Goal: Task Accomplishment & Management: Complete application form

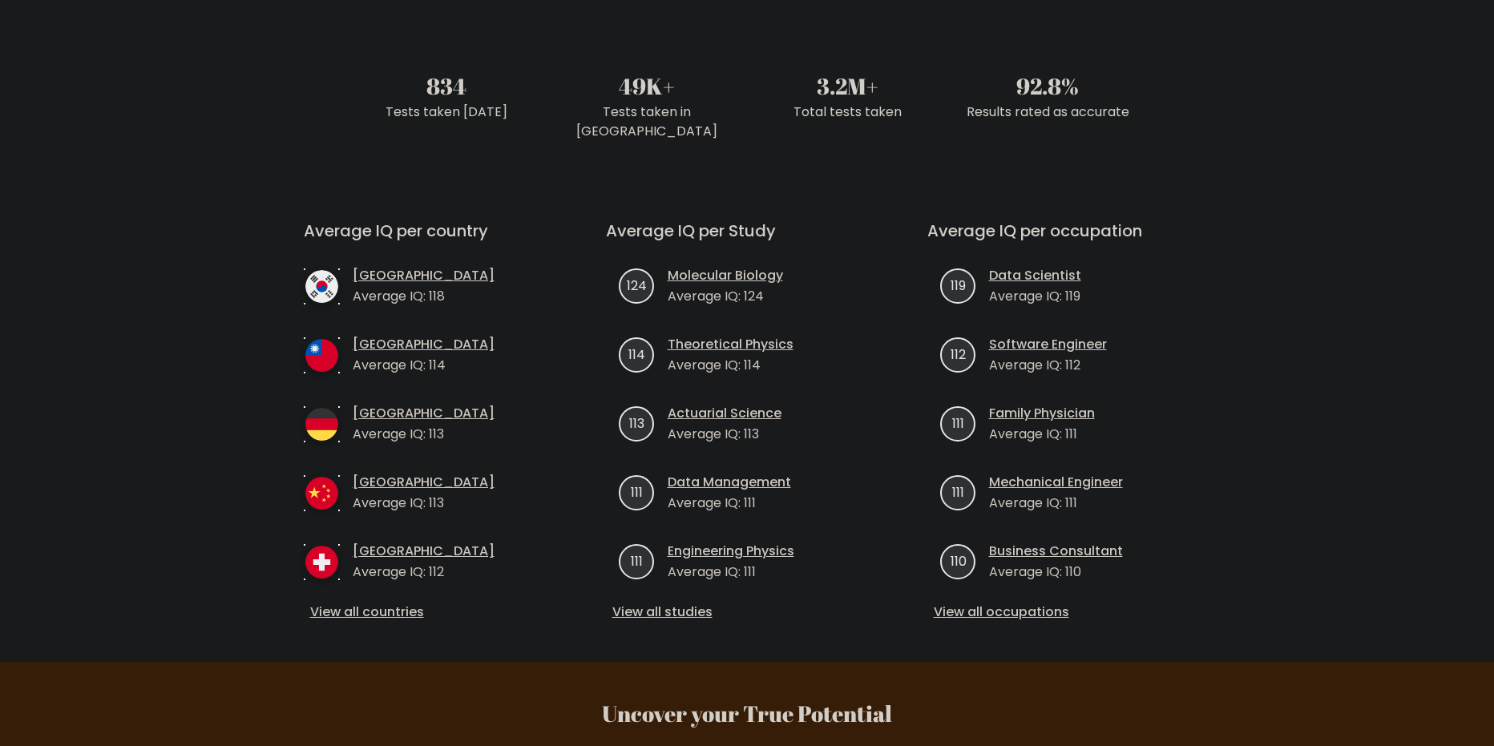
scroll to position [267, 0]
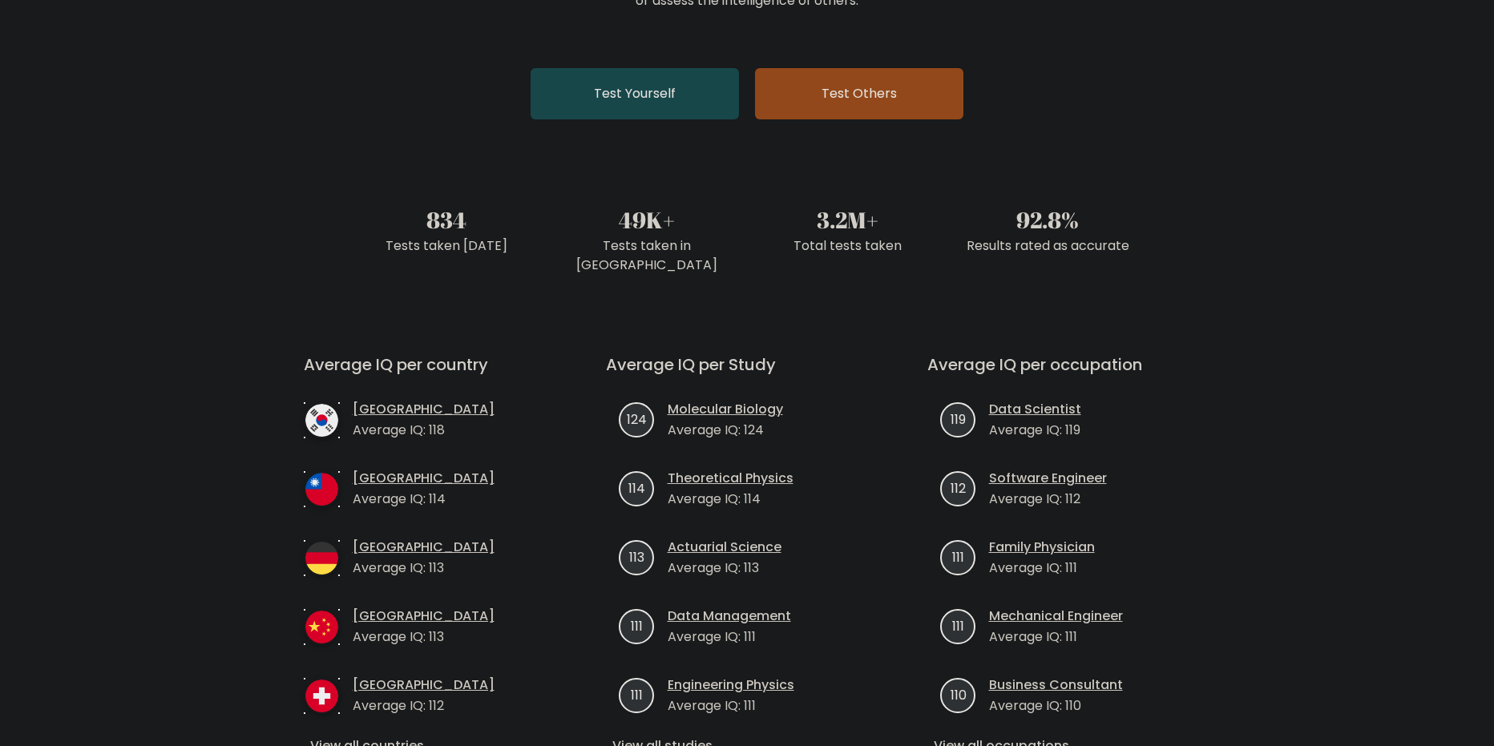
click at [633, 91] on link "Test Yourself" at bounding box center [635, 93] width 208 height 51
drag, startPoint x: 247, startPoint y: 150, endPoint x: 238, endPoint y: 148, distance: 9.1
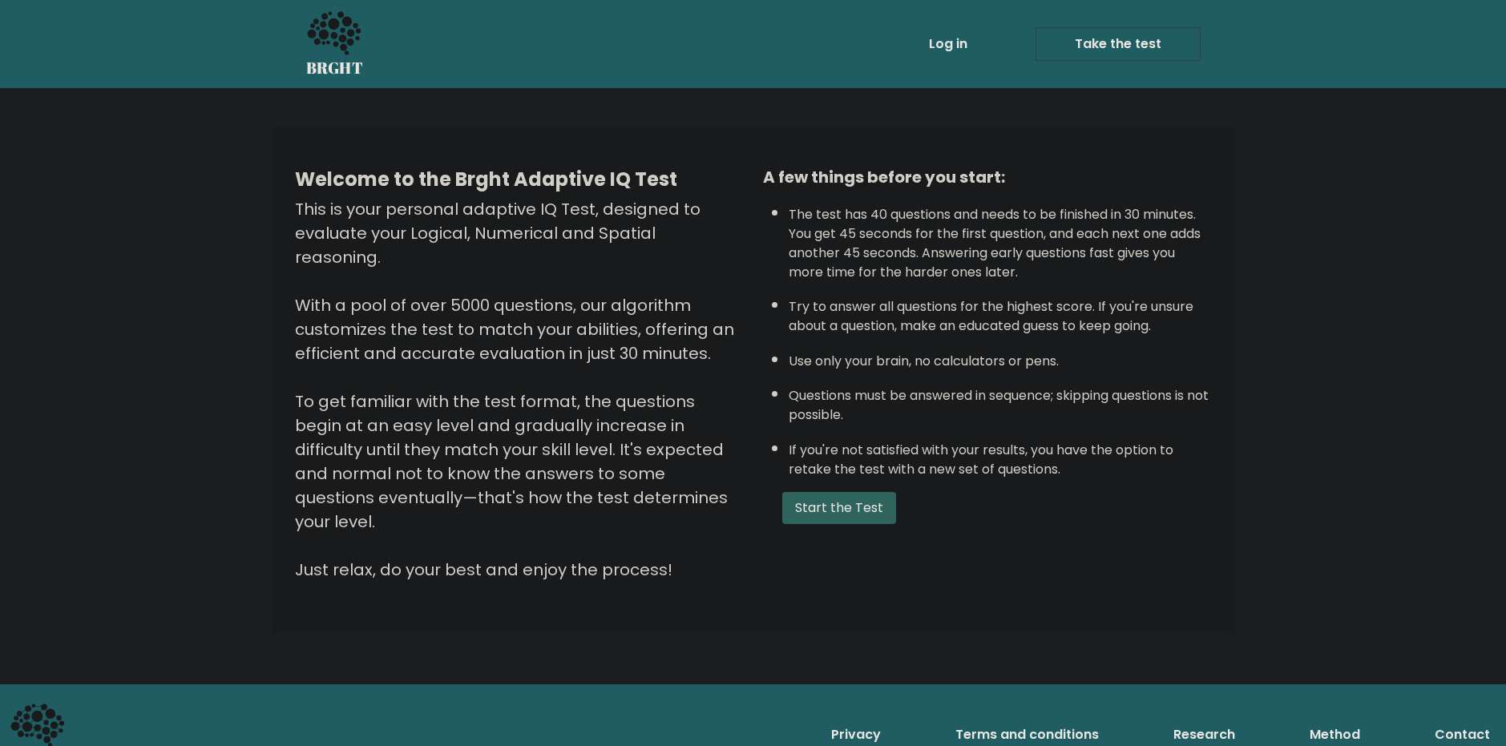
click at [831, 507] on button "Start the Test" at bounding box center [839, 508] width 114 height 32
drag, startPoint x: 329, startPoint y: 179, endPoint x: 323, endPoint y: 185, distance: 8.5
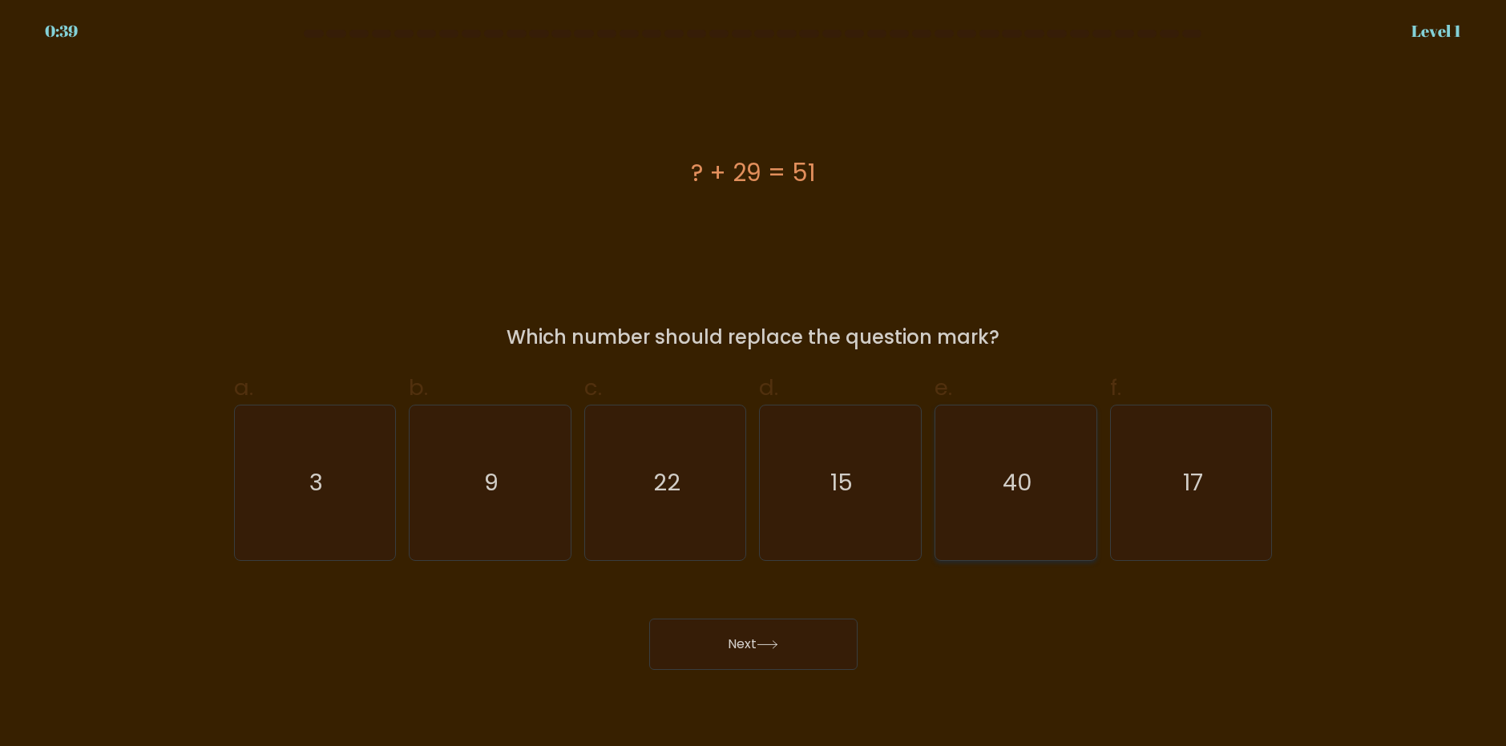
click at [941, 466] on icon "40" at bounding box center [1016, 483] width 155 height 155
click at [754, 384] on input "e. 40" at bounding box center [754, 379] width 1 height 10
radio input "true"
click at [579, 462] on div "c. 22" at bounding box center [666, 465] width 176 height 189
drag, startPoint x: 574, startPoint y: 459, endPoint x: 774, endPoint y: 464, distance: 199.7
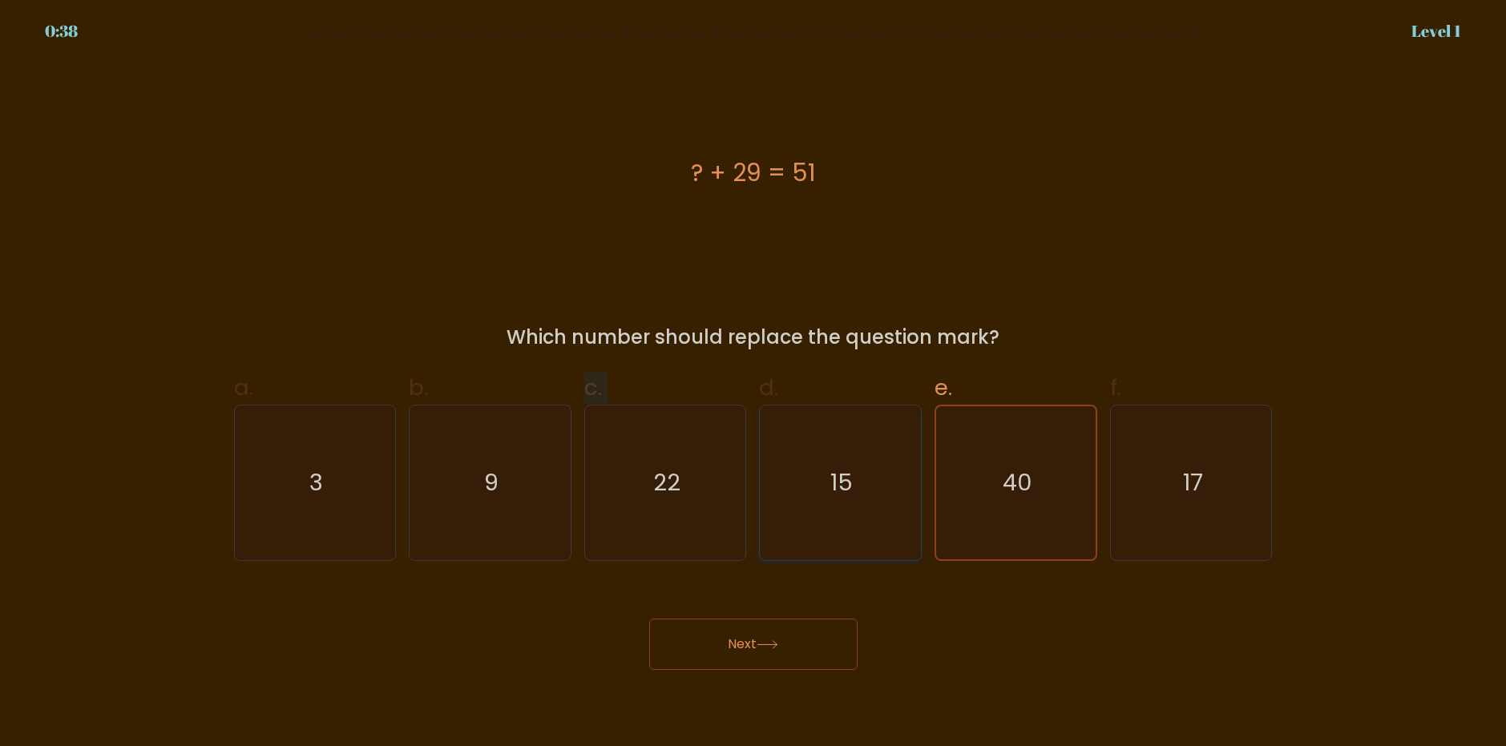
click at [588, 462] on div "a. 3 b. 9 c." at bounding box center [754, 459] width 1052 height 202
drag, startPoint x: 749, startPoint y: 638, endPoint x: 781, endPoint y: 507, distance: 135.3
click at [750, 638] on button "Next" at bounding box center [753, 644] width 208 height 51
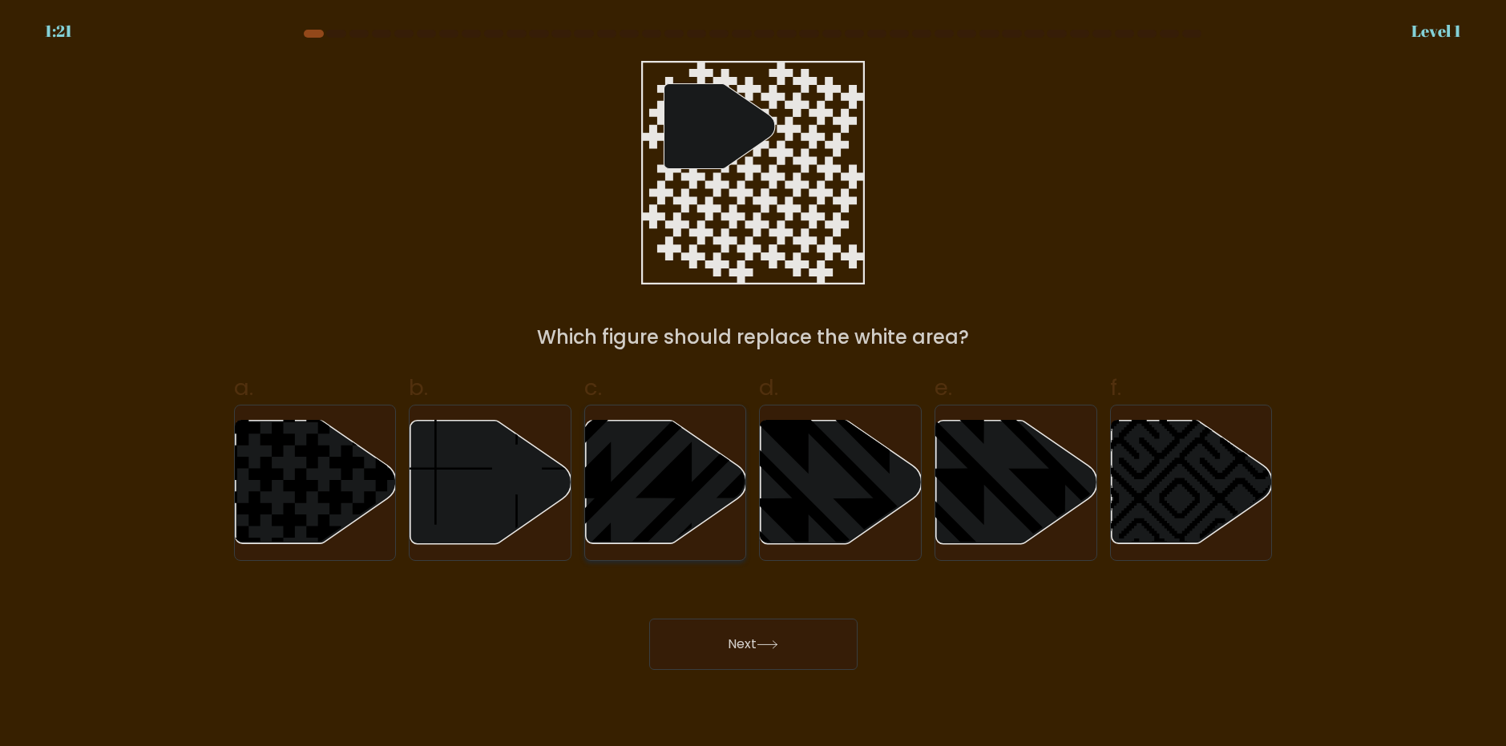
click at [677, 476] on icon at bounding box center [611, 417] width 325 height 325
click at [754, 384] on input "c." at bounding box center [754, 379] width 1 height 10
radio input "true"
drag, startPoint x: 687, startPoint y: 653, endPoint x: 687, endPoint y: 595, distance: 57.7
click at [688, 651] on button "Next" at bounding box center [753, 644] width 208 height 51
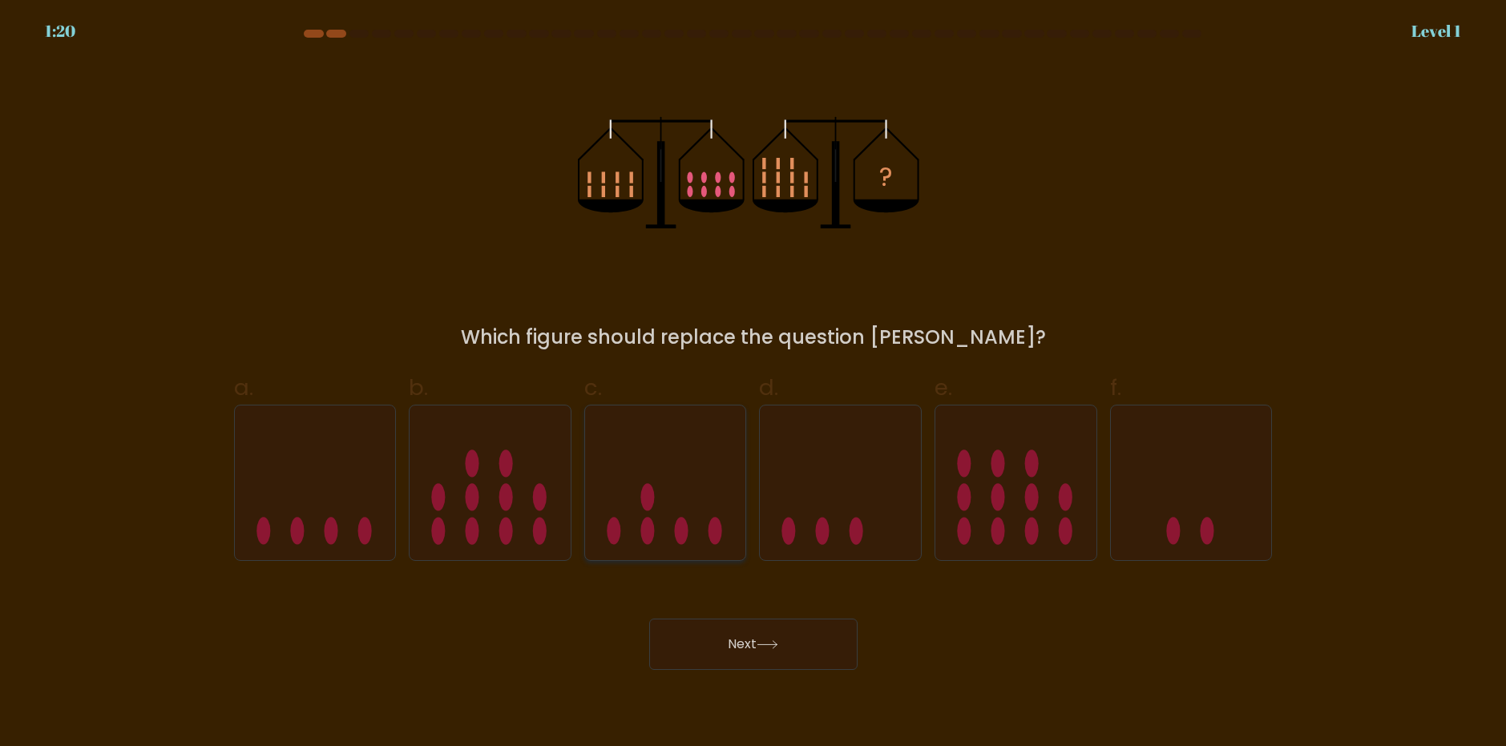
click at [678, 449] on icon at bounding box center [665, 482] width 161 height 133
click at [754, 384] on input "c." at bounding box center [754, 379] width 1 height 10
radio input "true"
click at [745, 651] on button "Next" at bounding box center [753, 644] width 208 height 51
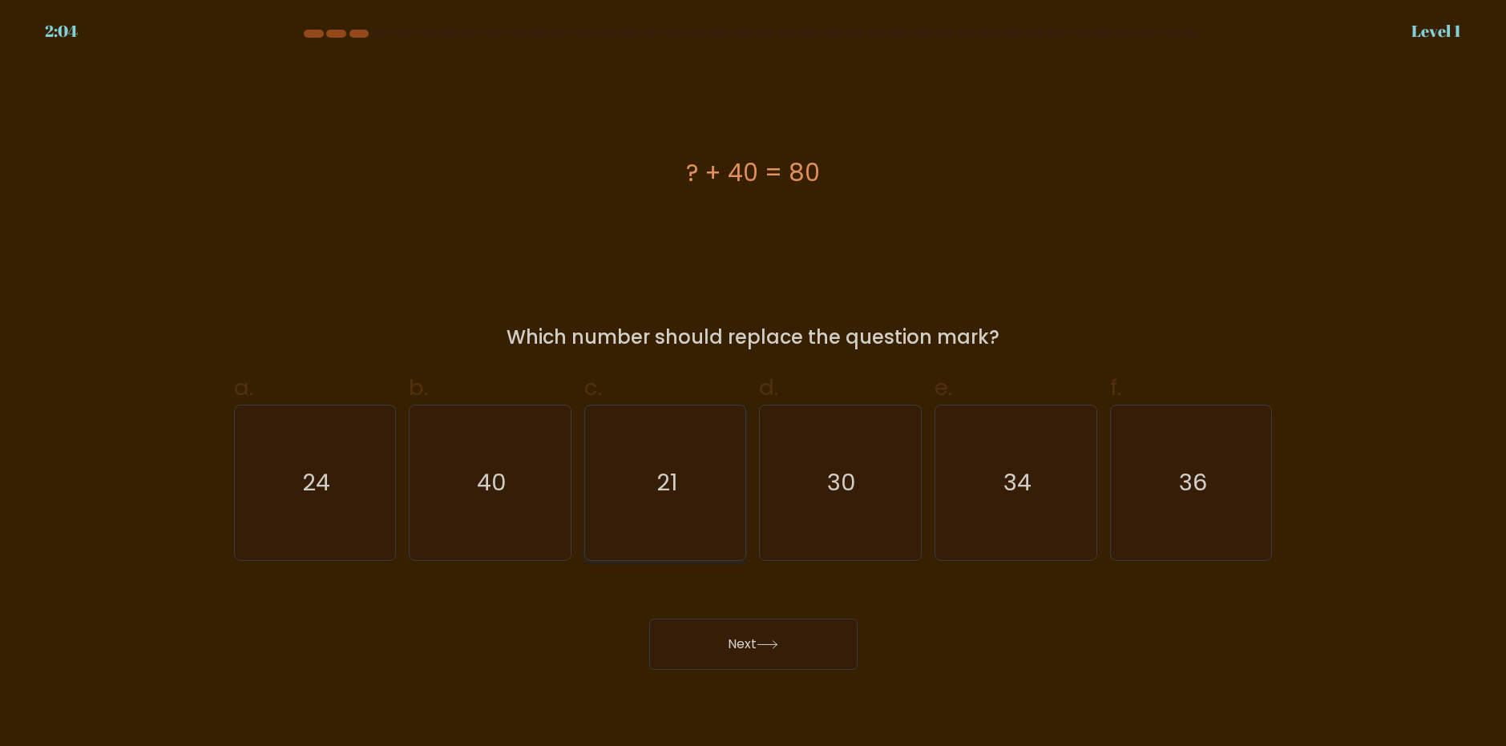
click at [687, 472] on icon "21" at bounding box center [665, 483] width 155 height 155
click at [754, 384] on input "c. 21" at bounding box center [754, 379] width 1 height 10
radio input "true"
drag, startPoint x: 722, startPoint y: 655, endPoint x: 723, endPoint y: 613, distance: 41.7
click at [723, 655] on button "Next" at bounding box center [753, 644] width 208 height 51
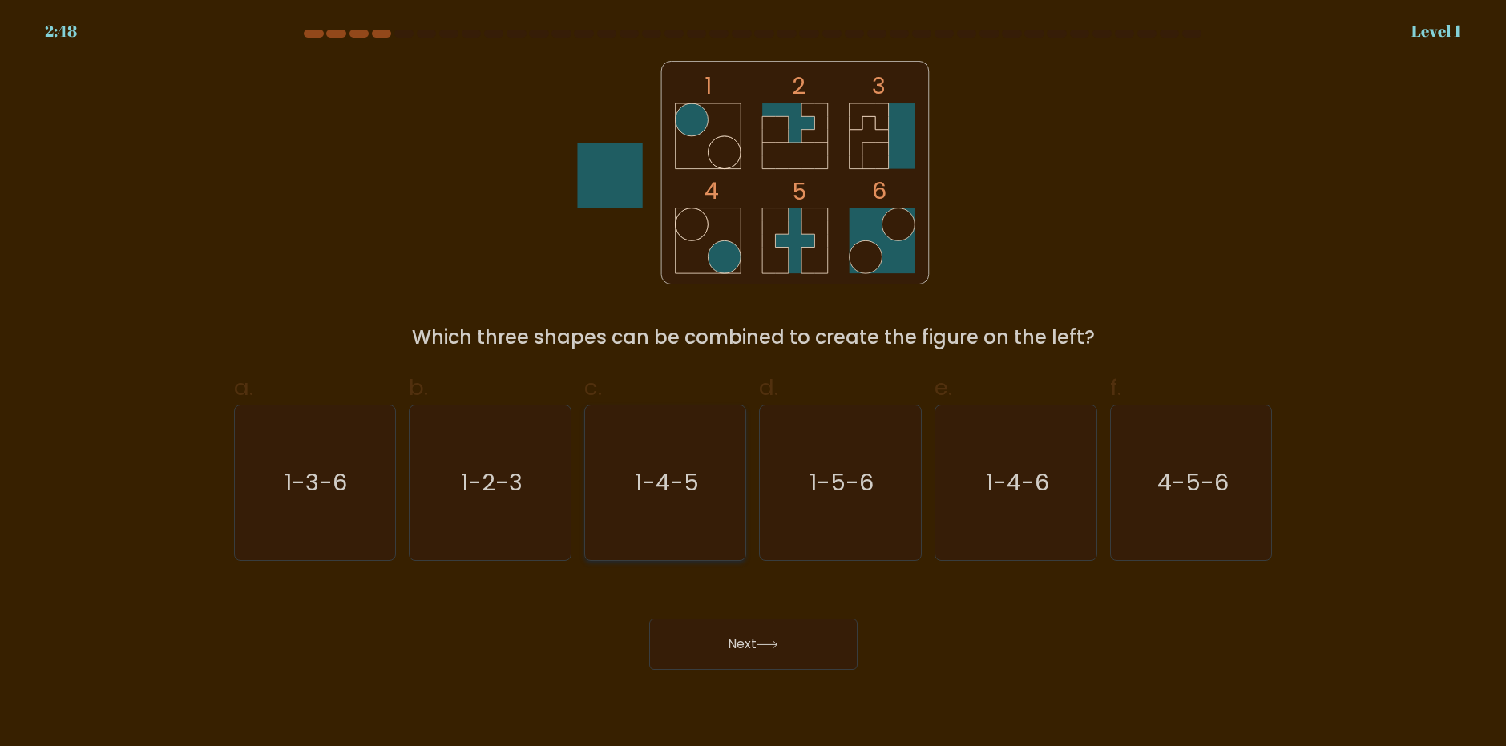
click at [683, 472] on text "1-4-5" at bounding box center [667, 483] width 64 height 32
click at [754, 384] on input "c. 1-4-5" at bounding box center [754, 379] width 1 height 10
radio input "true"
drag, startPoint x: 703, startPoint y: 640, endPoint x: 669, endPoint y: 507, distance: 137.3
click at [704, 640] on button "Next" at bounding box center [753, 644] width 208 height 51
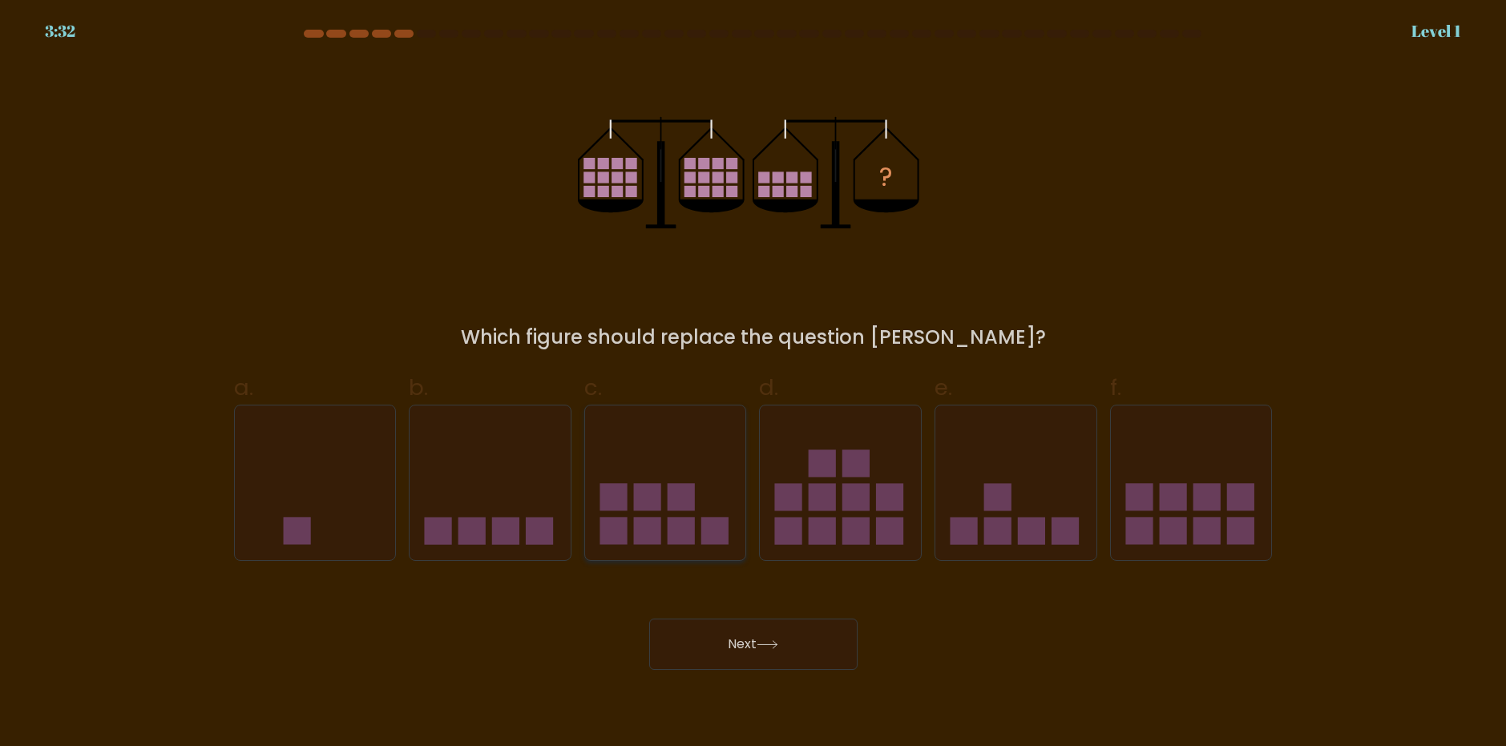
click at [665, 466] on icon at bounding box center [665, 482] width 161 height 133
click at [754, 384] on input "c." at bounding box center [754, 379] width 1 height 10
radio input "true"
click at [697, 629] on button "Next" at bounding box center [753, 644] width 208 height 51
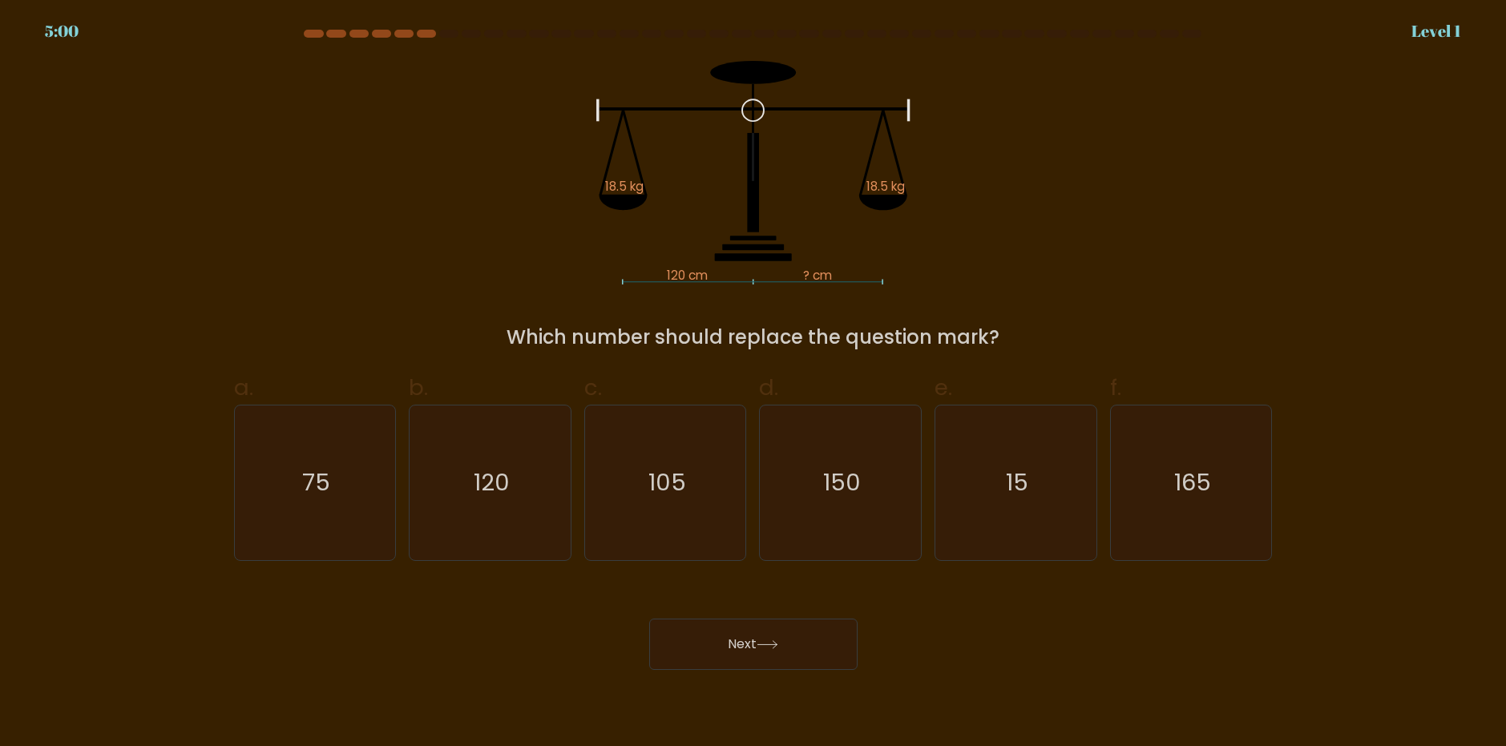
click at [677, 451] on icon "105" at bounding box center [665, 483] width 155 height 155
click at [754, 384] on input "c. 105" at bounding box center [754, 379] width 1 height 10
radio input "true"
click at [718, 606] on div "Next" at bounding box center [753, 625] width 1058 height 90
drag, startPoint x: 724, startPoint y: 622, endPoint x: 723, endPoint y: 611, distance: 11.3
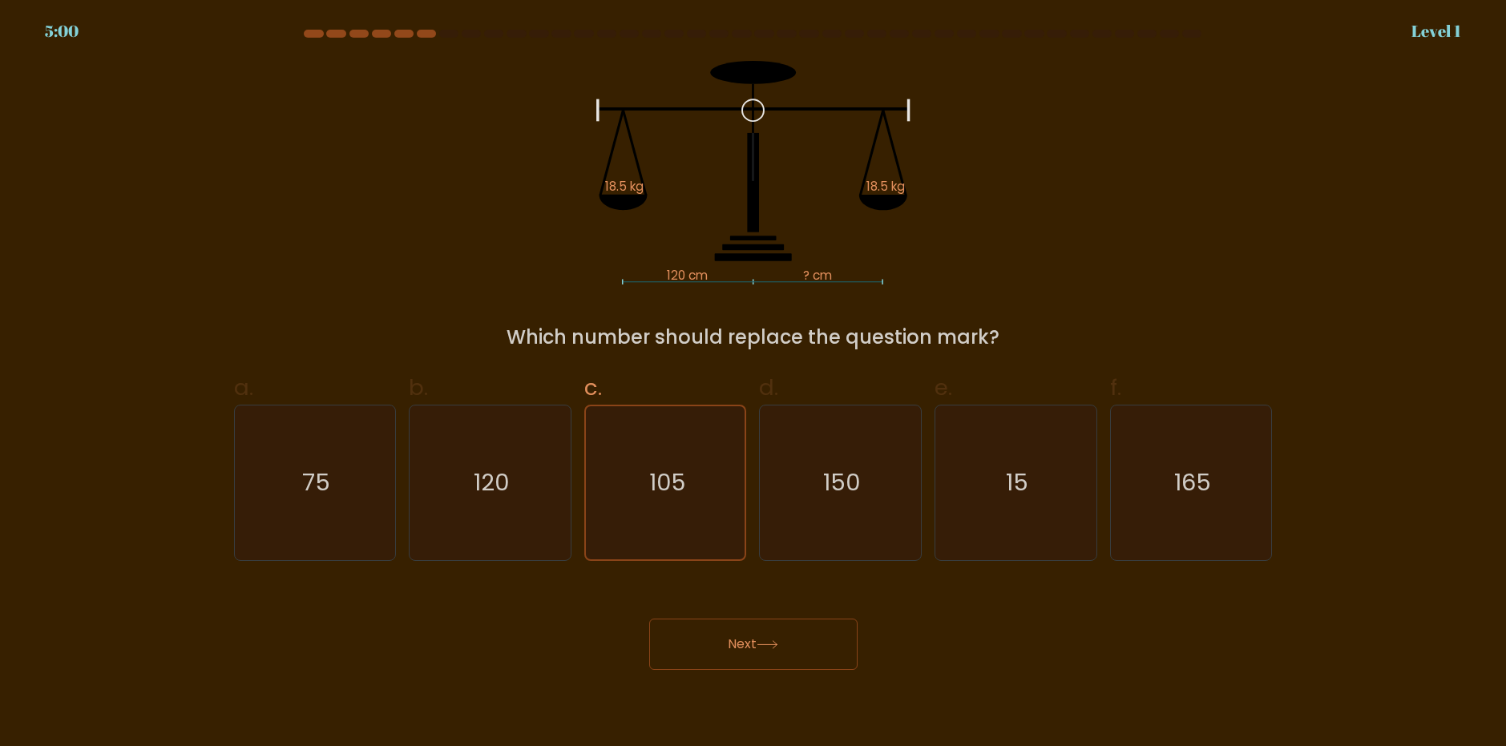
click at [724, 623] on button "Next" at bounding box center [753, 644] width 208 height 51
